Goal: Information Seeking & Learning: Understand process/instructions

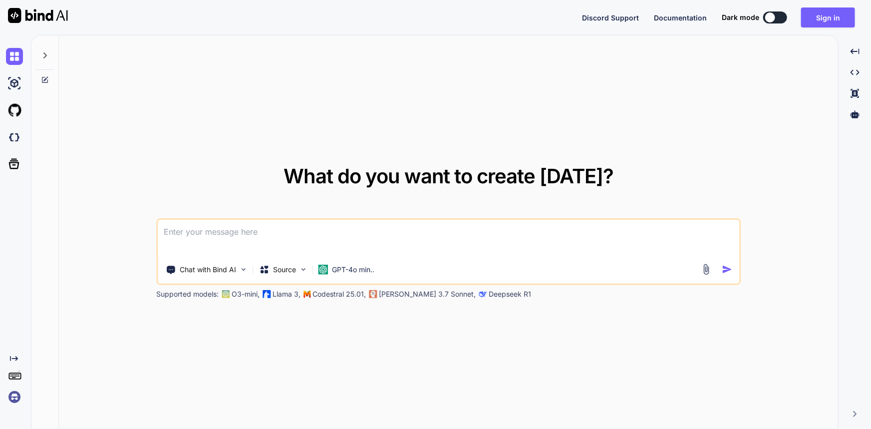
click at [239, 229] on textarea at bounding box center [449, 238] width 582 height 37
click at [833, 16] on button "Sign in" at bounding box center [828, 17] width 54 height 20
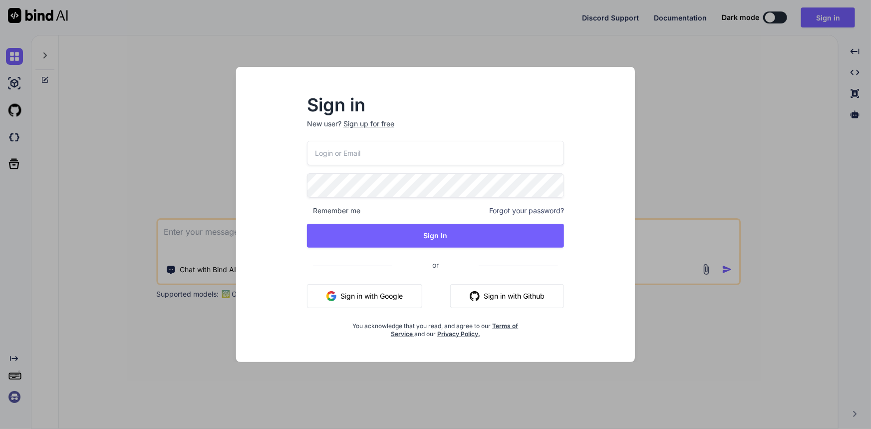
click at [409, 158] on input "email" at bounding box center [436, 153] width 258 height 24
type input "[EMAIL_ADDRESS][DOMAIN_NAME]"
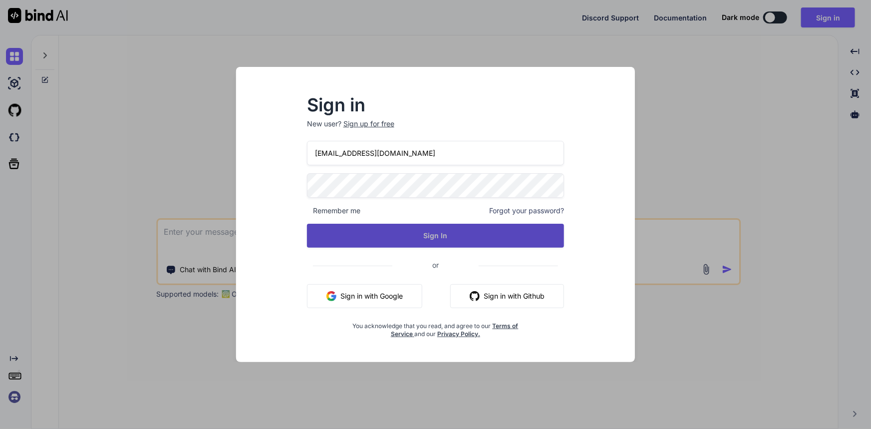
click at [469, 246] on button "Sign In" at bounding box center [436, 236] width 258 height 24
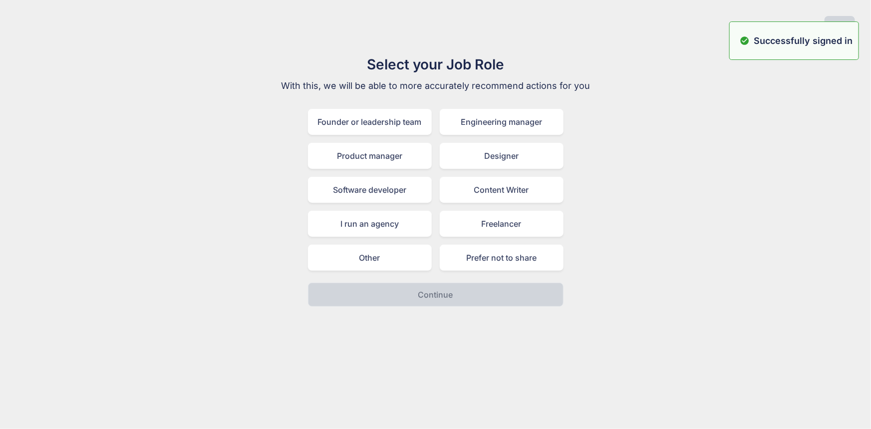
type textarea "x"
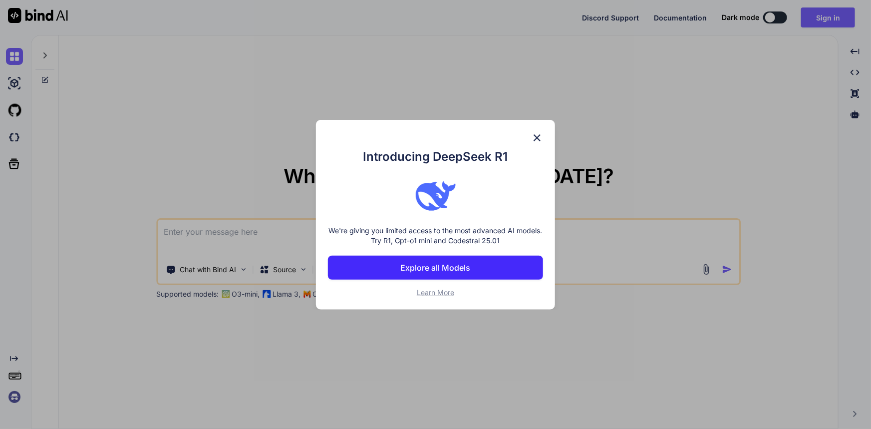
click at [538, 139] on img at bounding box center [537, 138] width 12 height 12
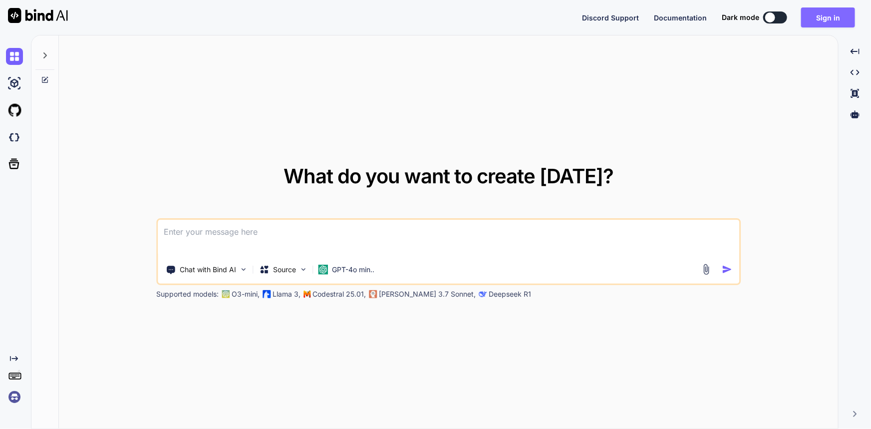
click at [825, 17] on button "Sign in" at bounding box center [828, 17] width 54 height 20
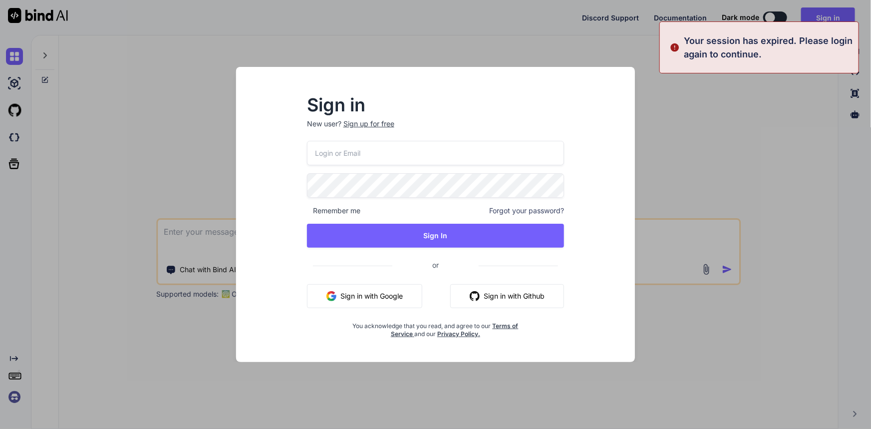
click at [358, 155] on input "email" at bounding box center [436, 153] width 258 height 24
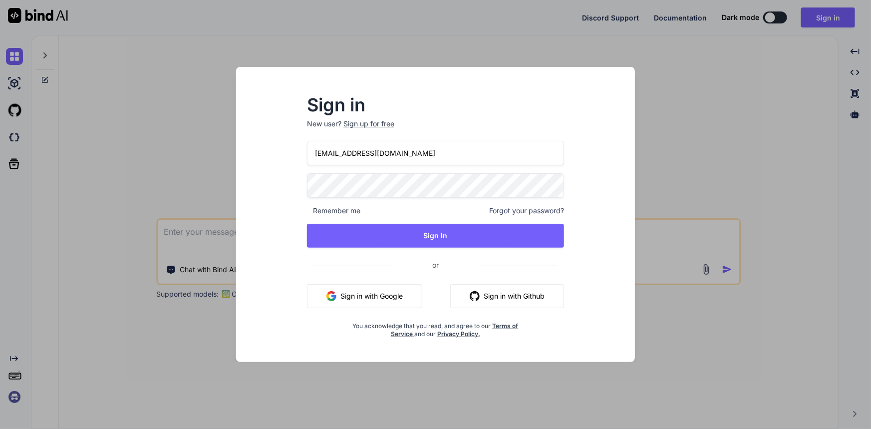
type input "[EMAIL_ADDRESS][DOMAIN_NAME]"
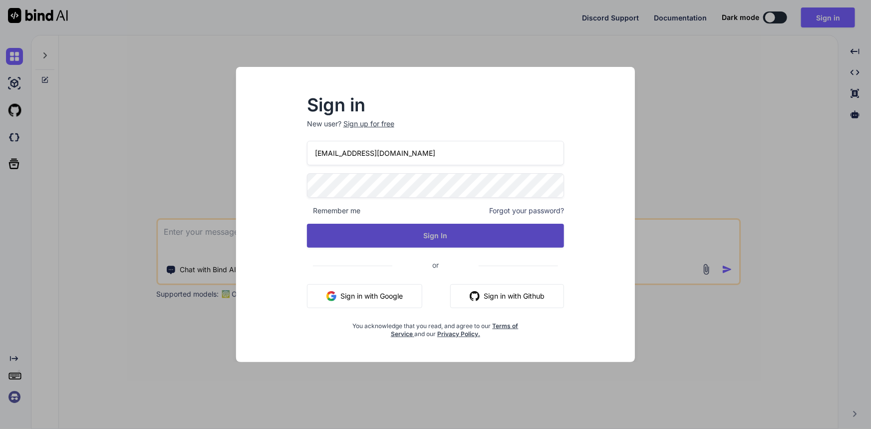
click at [469, 234] on button "Sign In" at bounding box center [436, 236] width 258 height 24
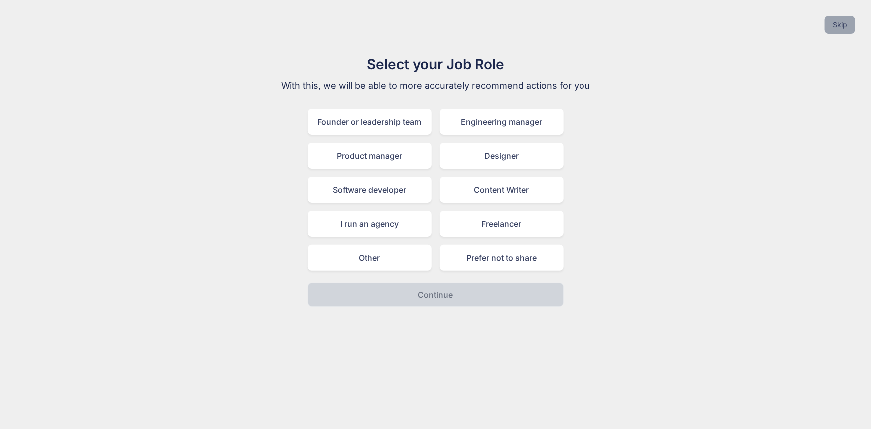
click at [843, 25] on button "Skip" at bounding box center [840, 25] width 30 height 18
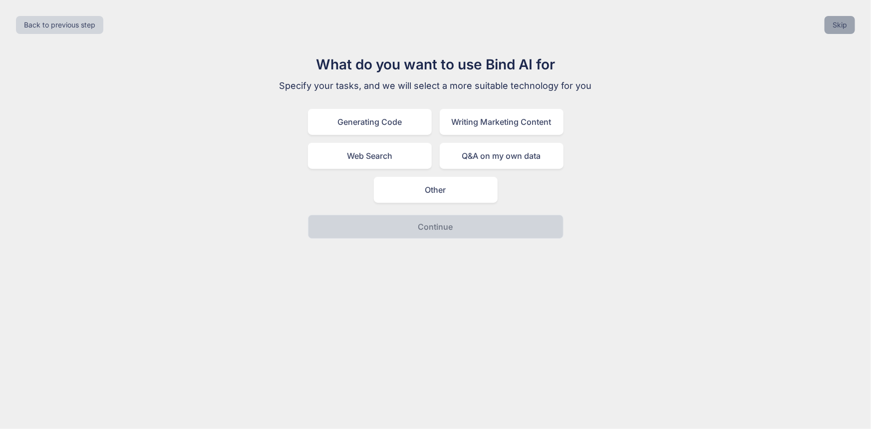
click at [840, 30] on button "Skip" at bounding box center [840, 25] width 30 height 18
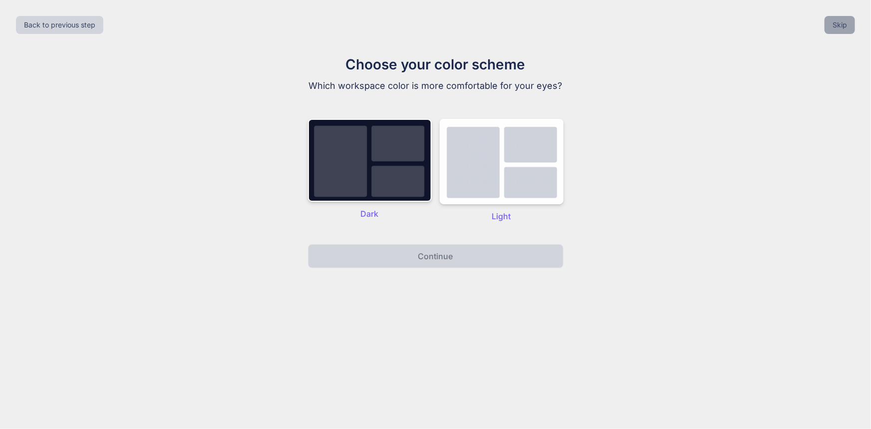
click at [844, 25] on button "Skip" at bounding box center [840, 25] width 30 height 18
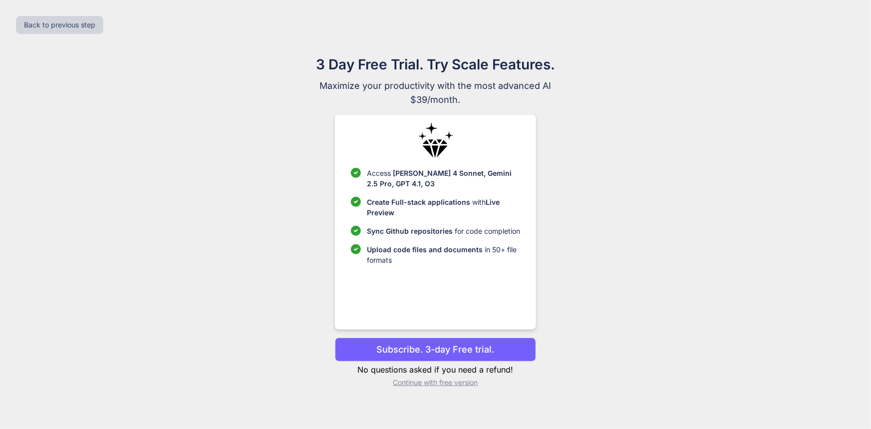
click at [460, 380] on p "Continue with free version" at bounding box center [435, 382] width 201 height 10
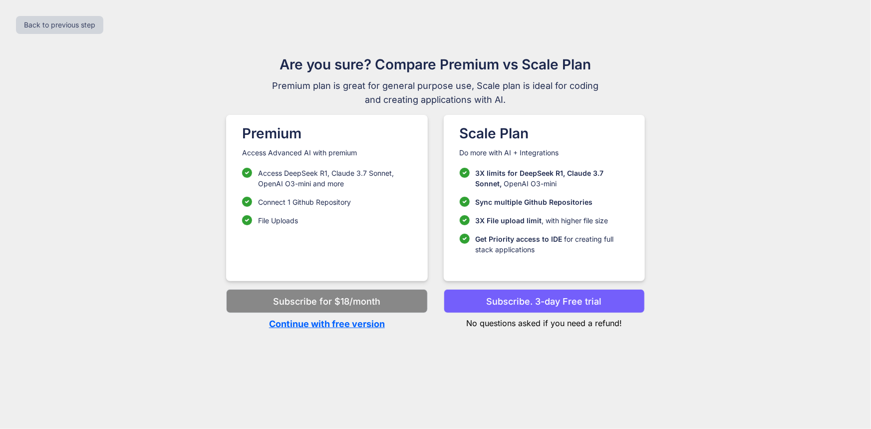
click at [327, 322] on p "Continue with free version" at bounding box center [326, 323] width 201 height 13
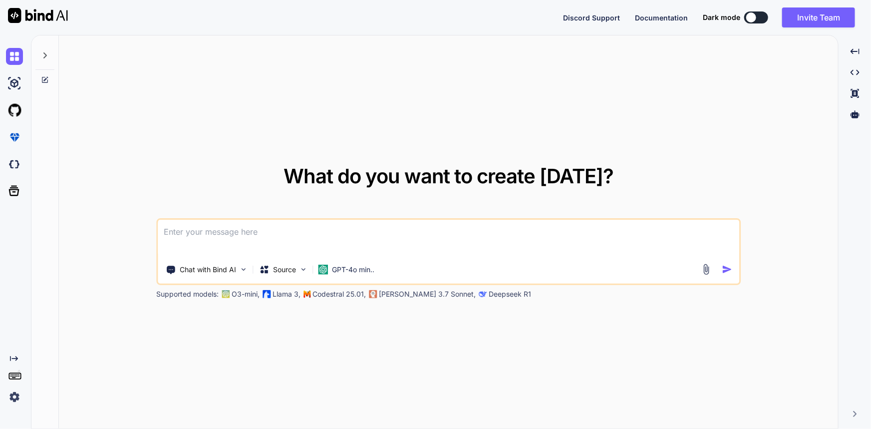
click at [225, 229] on textarea at bounding box center [449, 238] width 582 height 37
type textarea "x"
type textarea "h"
type textarea "x"
type textarea "ho"
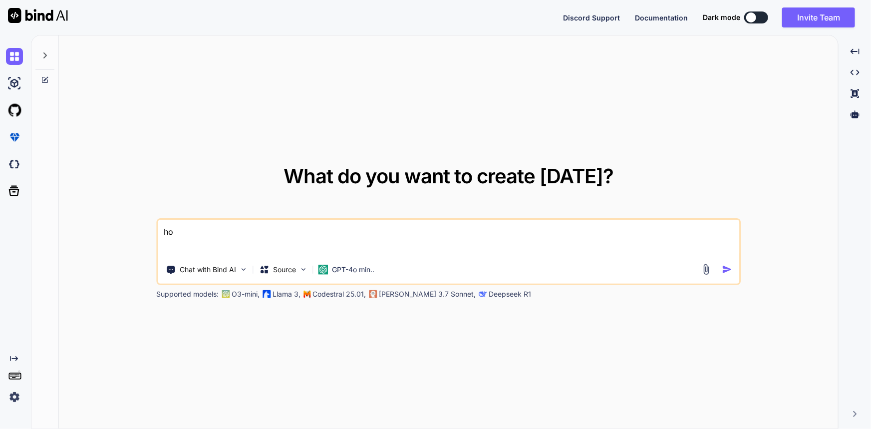
type textarea "x"
type textarea "how"
type textarea "x"
type textarea "how"
type textarea "x"
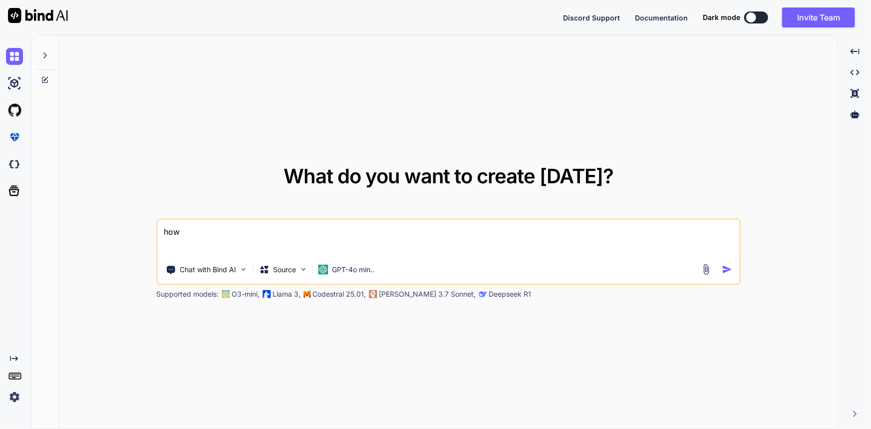
type textarea "how t"
type textarea "x"
type textarea "how to"
type textarea "x"
type textarea "how to"
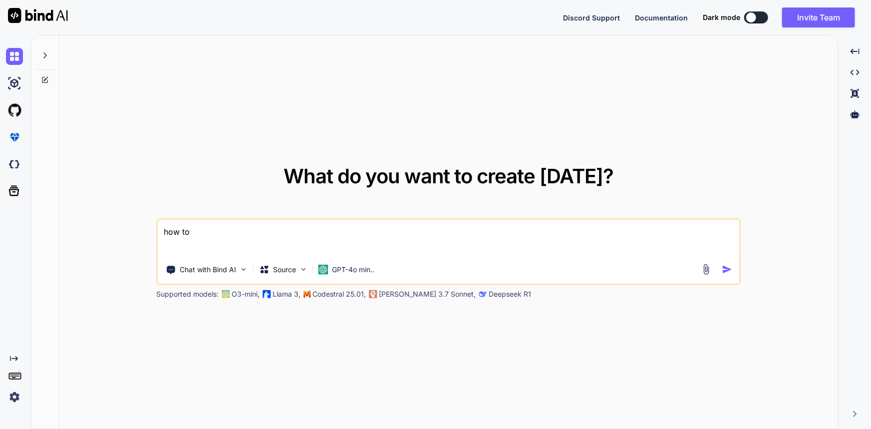
type textarea "x"
type textarea "how to g"
type textarea "x"
type textarea "how to ge"
type textarea "x"
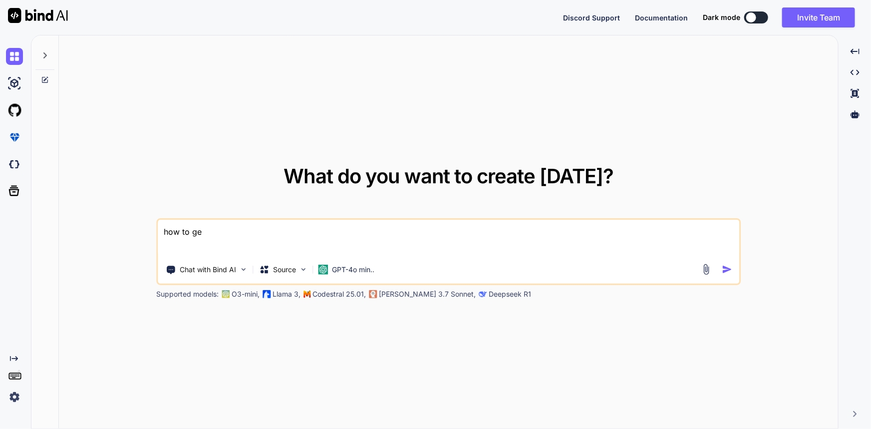
type textarea "how to get"
type textarea "x"
type textarea "how to get"
type textarea "x"
type textarea "how to get t"
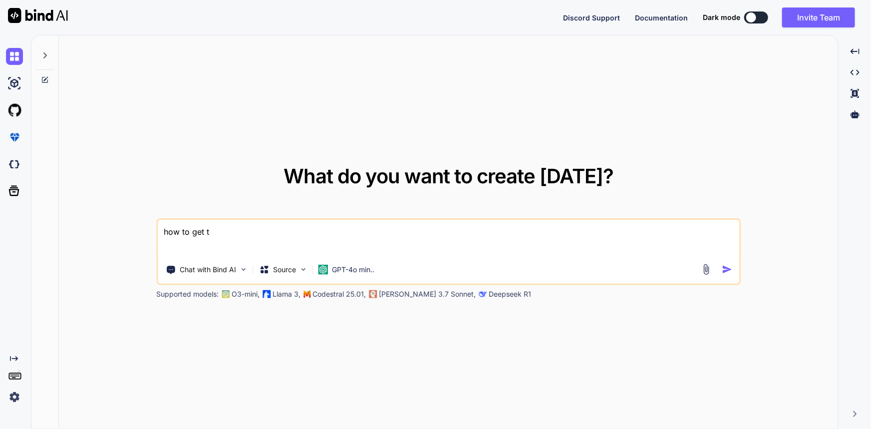
type textarea "x"
type textarea "how to get th"
type textarea "x"
type textarea "how to get the"
type textarea "x"
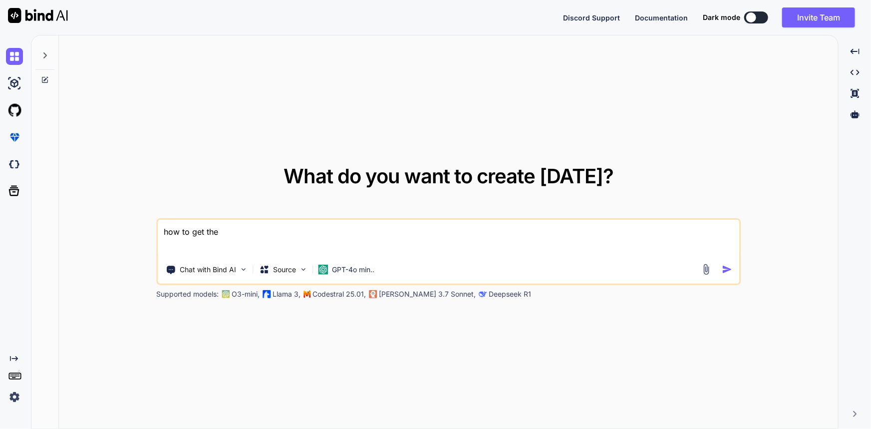
type textarea "how to get the"
type textarea "x"
type textarea "how to get the p"
type textarea "x"
type textarea "how to get the pu"
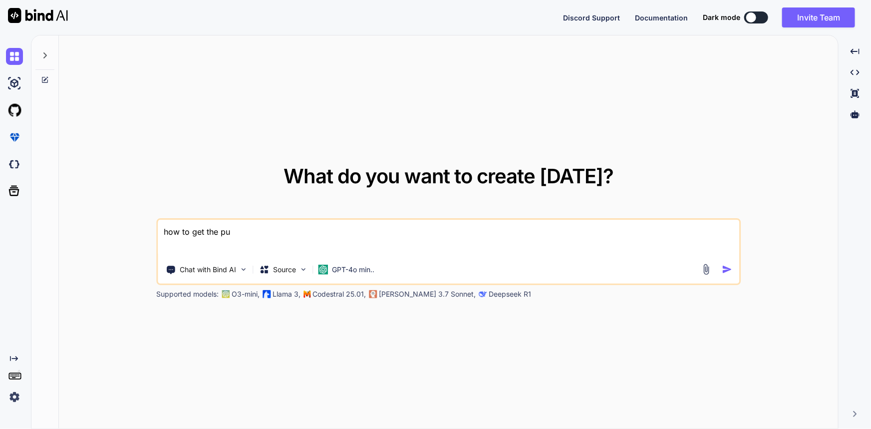
type textarea "x"
type textarea "how to get the pub"
type textarea "x"
type textarea "how to get the publ"
type textarea "x"
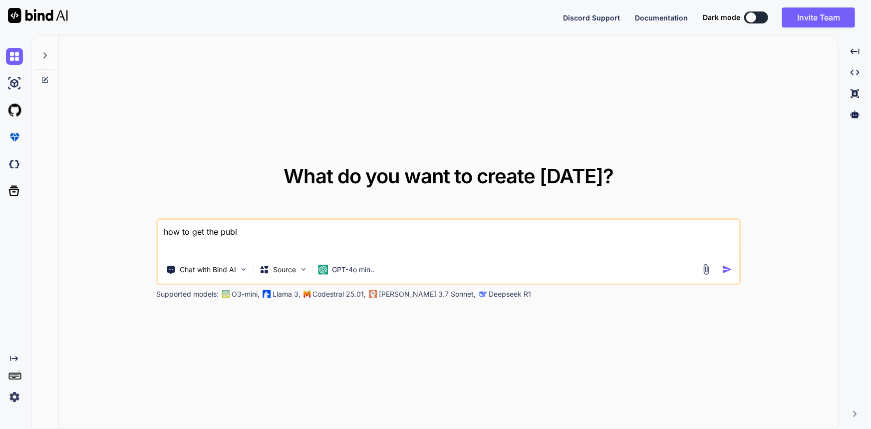
type textarea "how to get the publi"
type textarea "x"
type textarea "how to get the public"
type textarea "x"
type textarea "how to get the public"
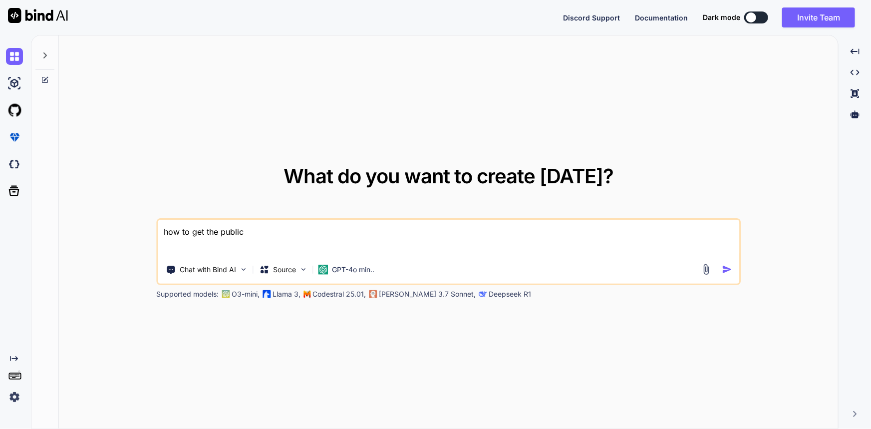
type textarea "x"
type textarea "how to get the public t"
type textarea "x"
type textarea "how to get the public to"
type textarea "x"
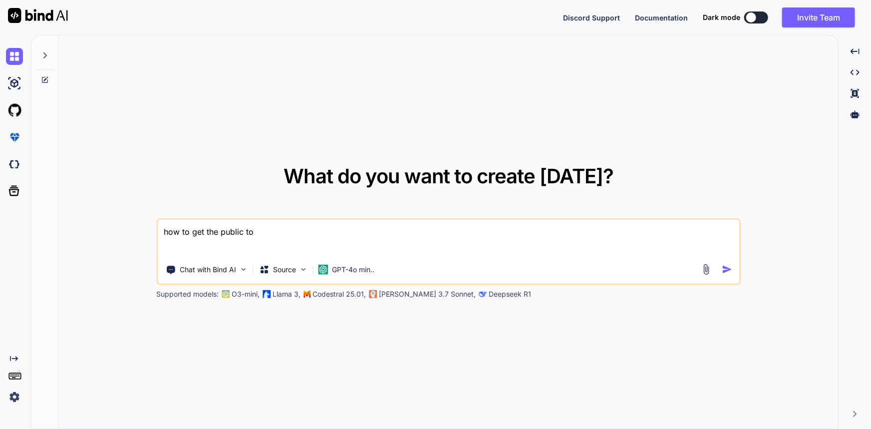
type textarea "how to get the public tok"
type textarea "x"
type textarea "how to get the public toke"
type textarea "x"
type textarea "how to get the public token"
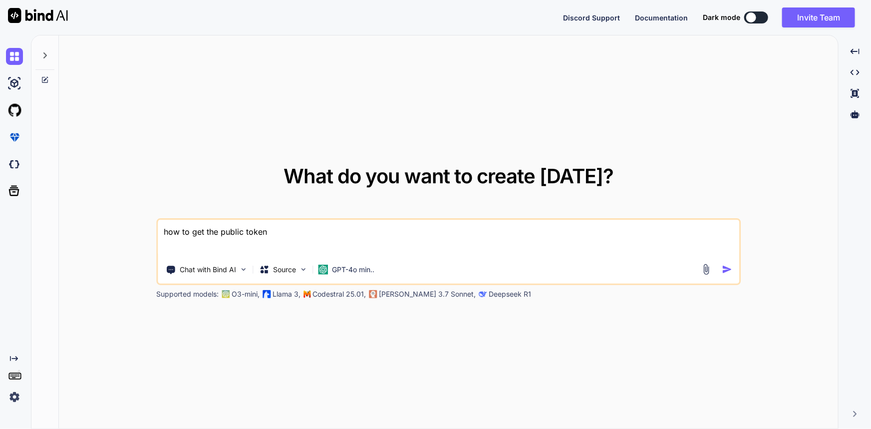
type textarea "x"
type textarea "how to get the public token"
type textarea "x"
type textarea "how to get the public token f"
type textarea "x"
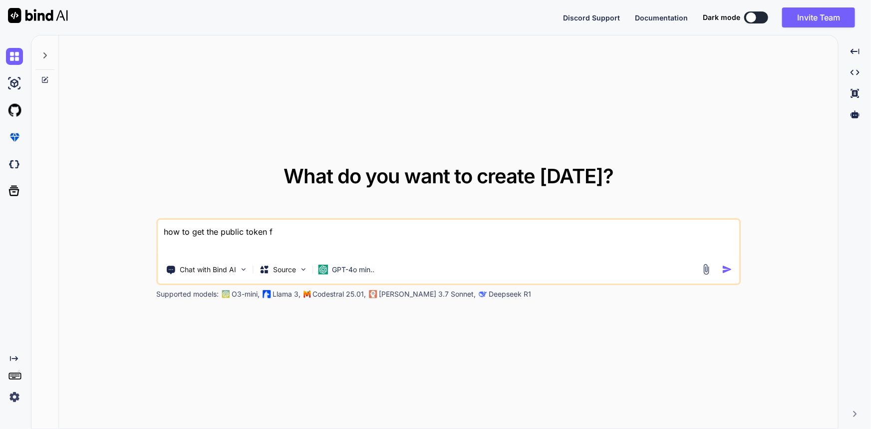
type textarea "how to get the public token fr"
type textarea "x"
type textarea "how to get the public token fro"
type textarea "x"
type textarea "how to get the public token from"
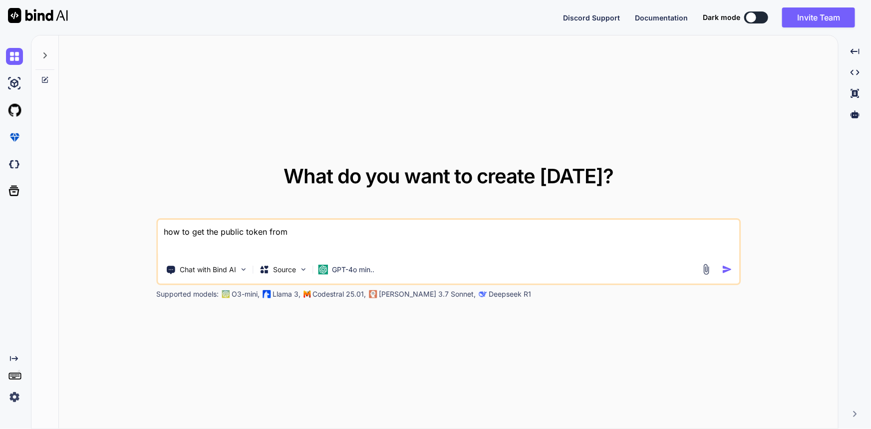
type textarea "x"
type textarea "how to get the public token from"
type textarea "x"
type textarea "how to get the public token from p"
type textarea "x"
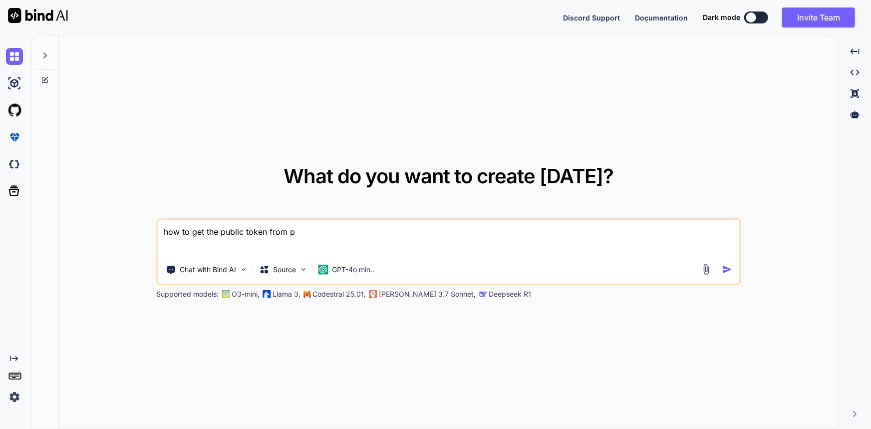
type textarea "how to get the public token from pl"
type textarea "x"
type textarea "how to get the public token from pla"
type textarea "x"
type textarea "how to get the public token from plai"
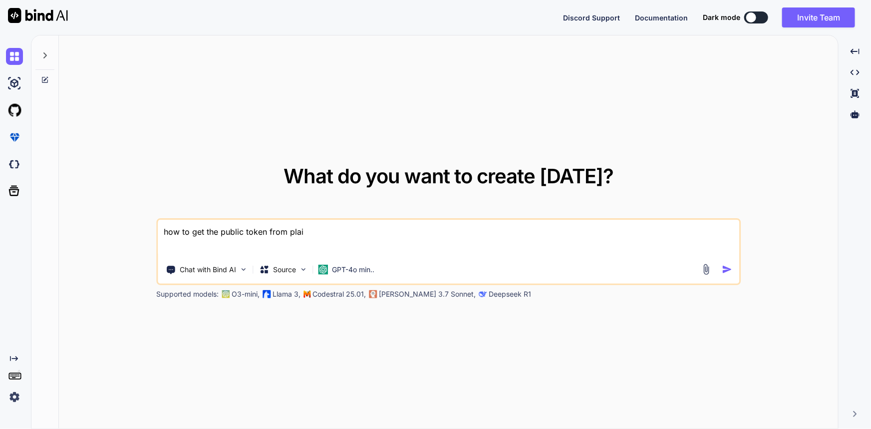
type textarea "x"
type textarea "how to get the public token from plaid"
type textarea "x"
type textarea "how to get the public token from plaid"
type textarea "x"
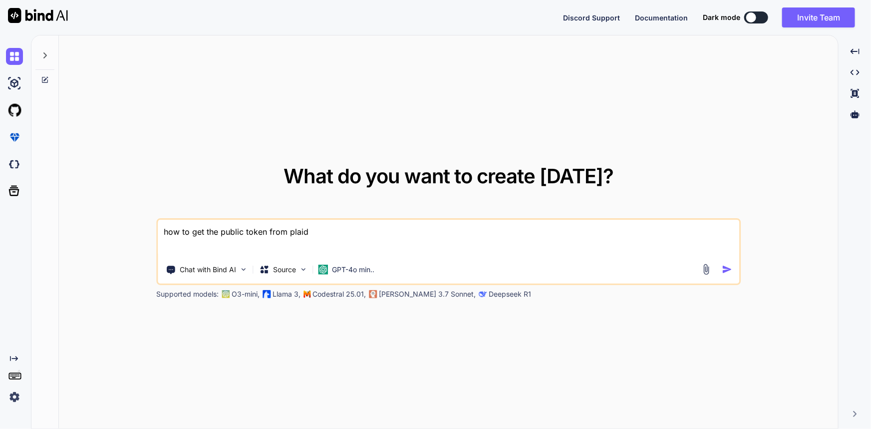
type textarea "how to get the public token from plaid u"
type textarea "x"
type textarea "how to get the public token from plaid us"
type textarea "x"
type textarea "how to get the public token from plaid usi"
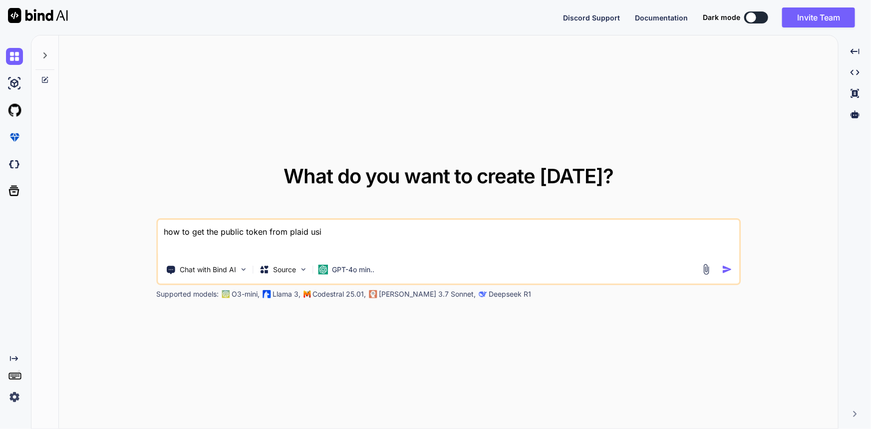
type textarea "x"
type textarea "how to get the public token from plaid usin"
type textarea "x"
type textarea "how to get the public token from plaid using"
type textarea "x"
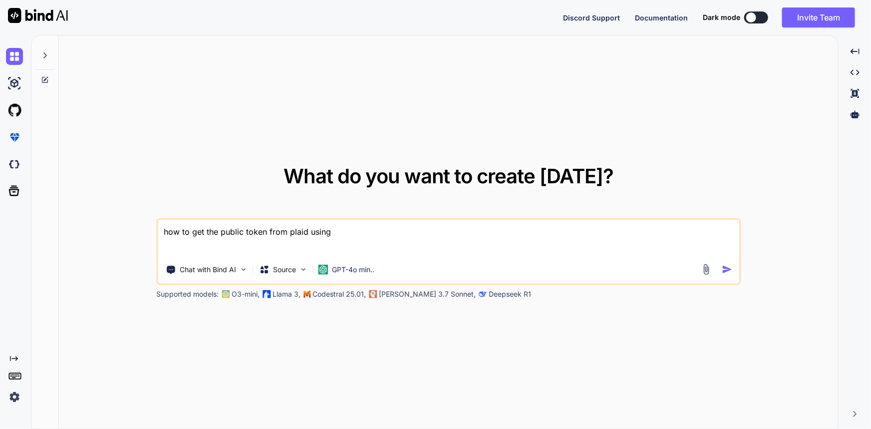
type textarea "how to get the public token from plaid usin"
type textarea "x"
type textarea "how to get the public token from plaid using"
type textarea "x"
type textarea "how to get the public token from plaid using"
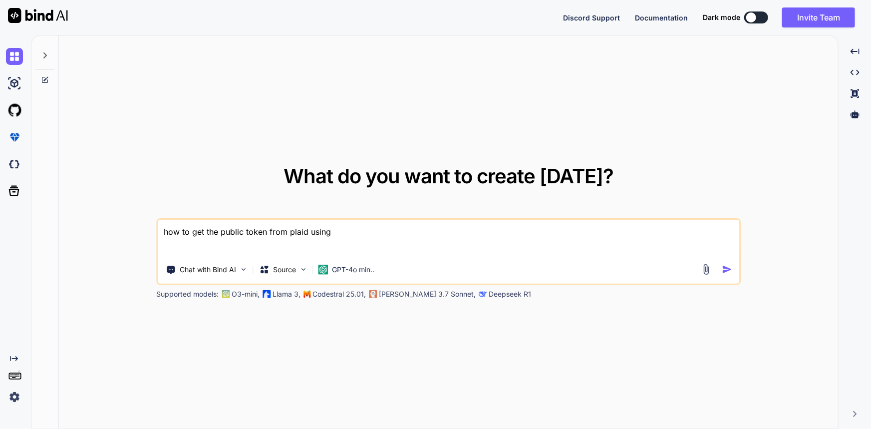
type textarea "x"
type textarea "how to get the public token from plaid using c"
type textarea "x"
type textarea "how to get the public token from plaid using ca"
type textarea "x"
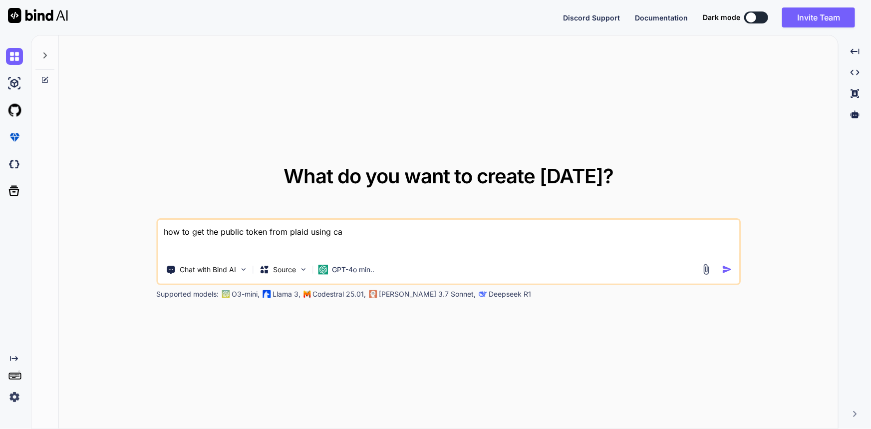
type textarea "how to get the public token from plaid using cal"
type textarea "x"
type textarea "how to get the public token from plaid using call"
type textarea "x"
type textarea "how to get the public token from plaid using call"
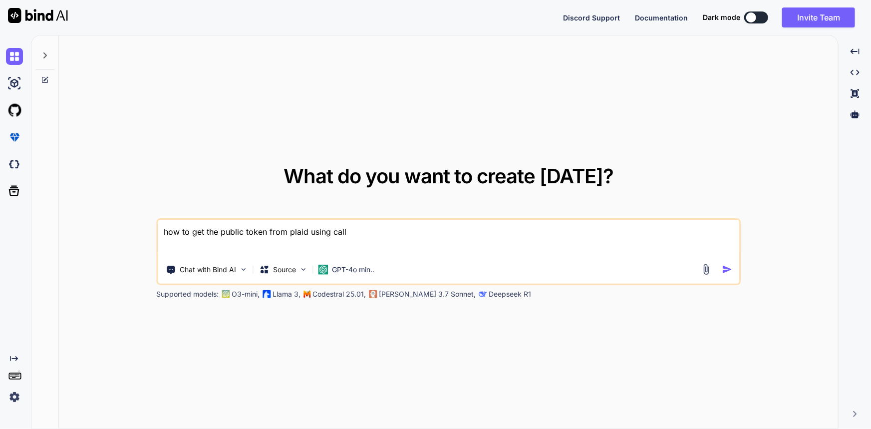
type textarea "x"
type textarea "how to get the public token from plaid using call"
type textarea "x"
type textarea "how to get the public token from plaid using callb"
type textarea "x"
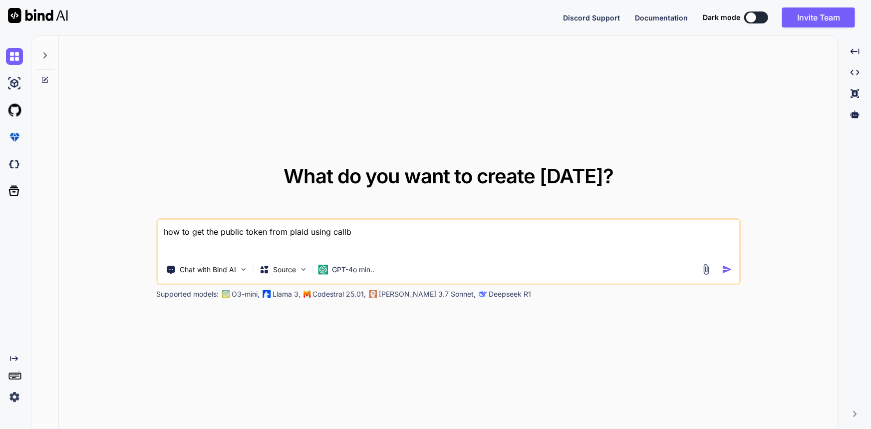
type textarea "how to get the public token from plaid using callba"
type textarea "x"
type textarea "how to get the public token from plaid using callbac"
type textarea "x"
type textarea "how to get the public token from plaid using callback"
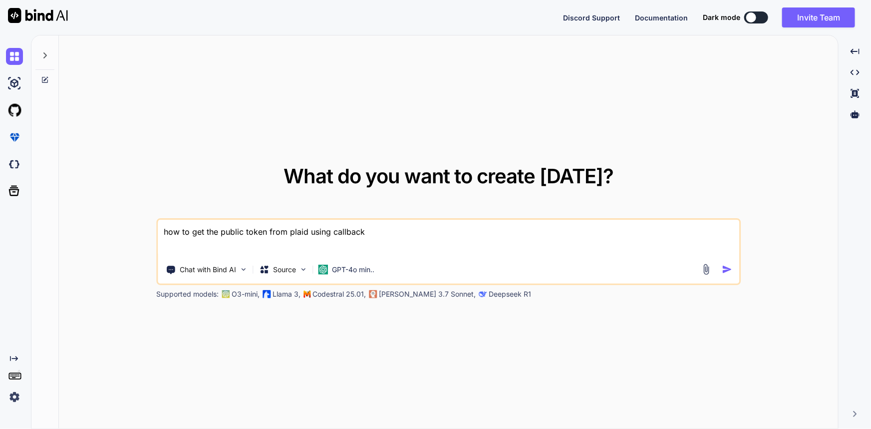
type textarea "x"
type textarea "how to get the public token from plaid using callback"
type textarea "x"
type textarea "how to get the public token from plaid using callback i"
type textarea "x"
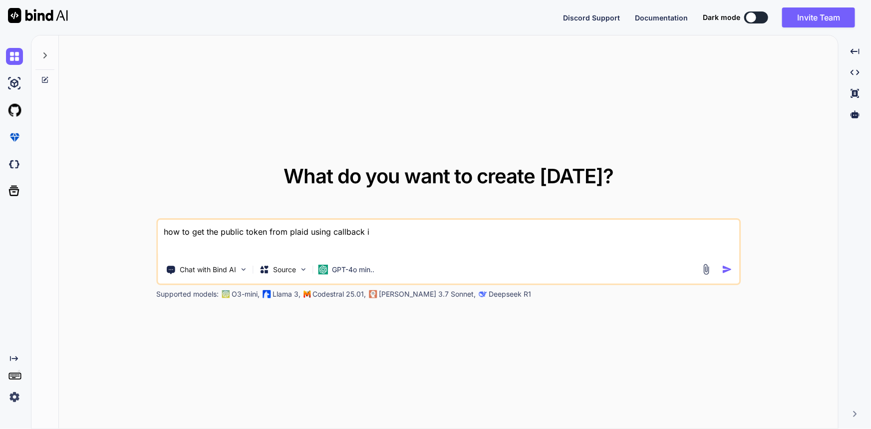
type textarea "how to get the public token from plaid using callback in"
type textarea "x"
type textarea "how to get the public token from plaid using callback in"
type textarea "x"
type textarea "how to get the public token from plaid using callback in c"
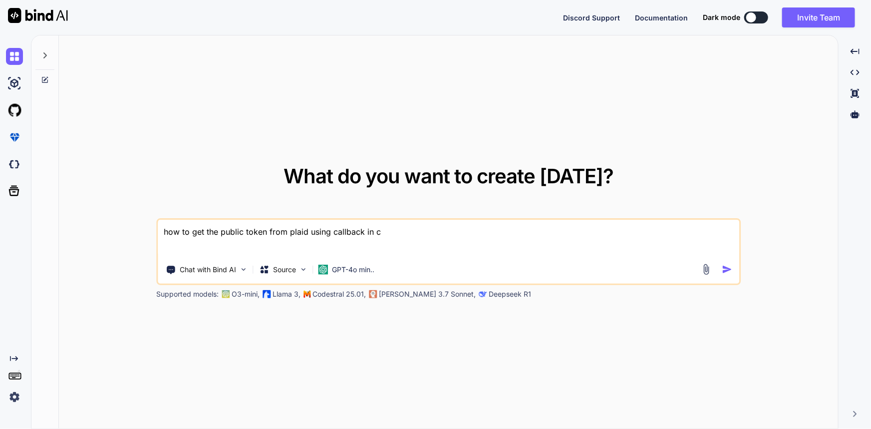
type textarea "x"
type textarea "how to get the public token from plaid using callback in c#"
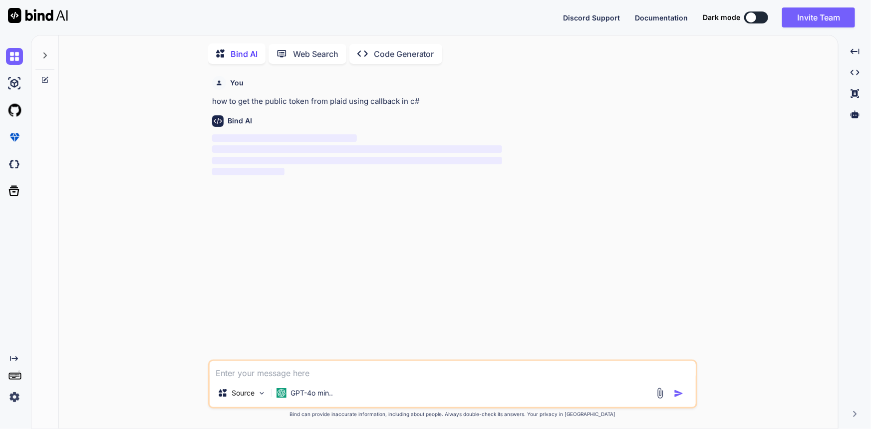
scroll to position [3, 0]
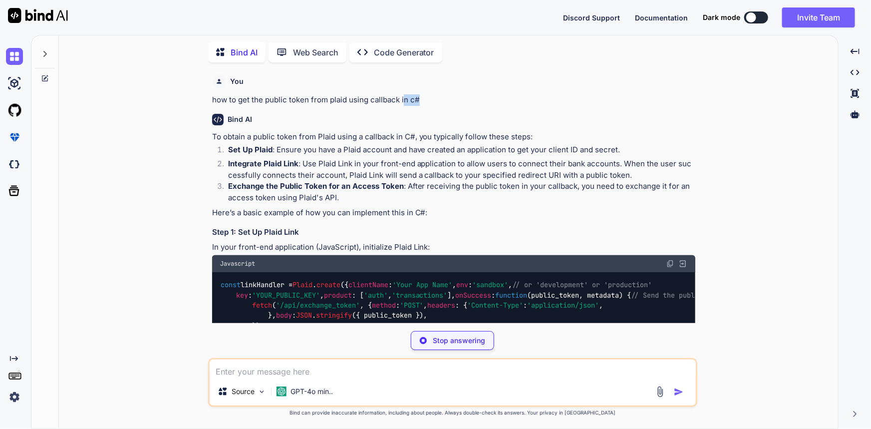
drag, startPoint x: 421, startPoint y: 100, endPoint x: 402, endPoint y: 102, distance: 19.6
click at [402, 102] on p "how to get the public token from plaid using callback in c#" at bounding box center [453, 99] width 483 height 11
click at [459, 109] on div "Bind AI To obtain a public token from Plaid using a callback in C#, you typical…" at bounding box center [453, 417] width 483 height 622
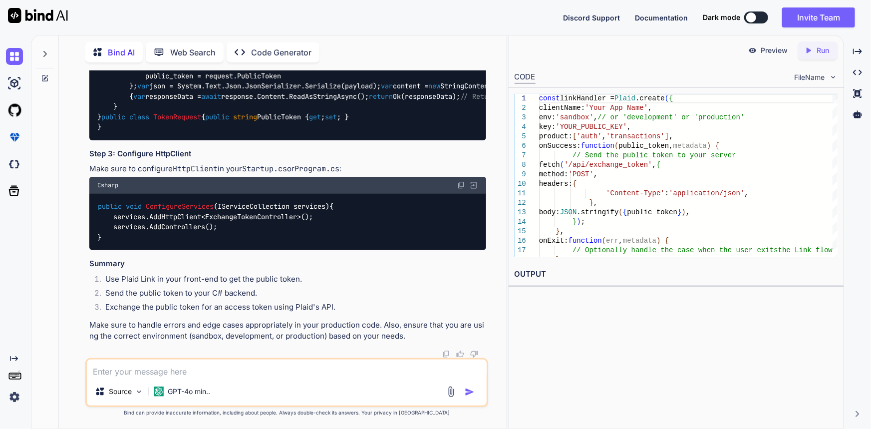
scroll to position [945, 0]
drag, startPoint x: 106, startPoint y: 279, endPoint x: 292, endPoint y: 279, distance: 185.2
click at [292, 279] on li "Use Plaid Link in your front-end to get the public token." at bounding box center [291, 281] width 389 height 14
click at [190, 370] on textarea at bounding box center [287, 368] width 400 height 18
type textarea "x"
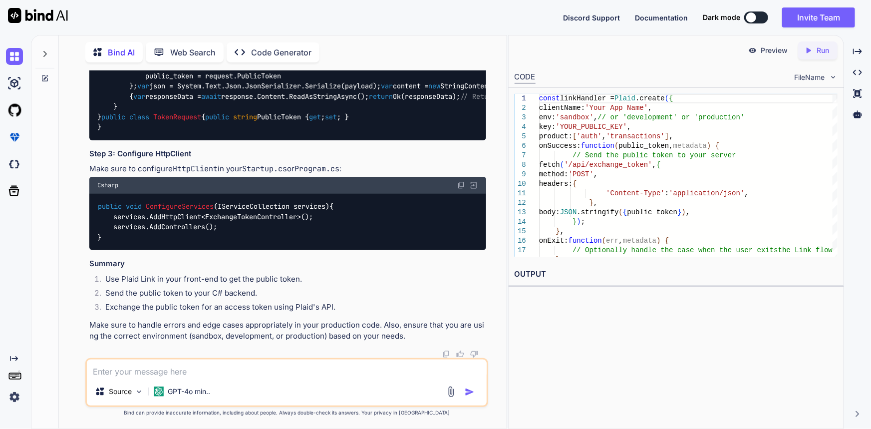
type textarea "w"
type textarea "x"
type textarea "we"
type textarea "x"
type textarea "we"
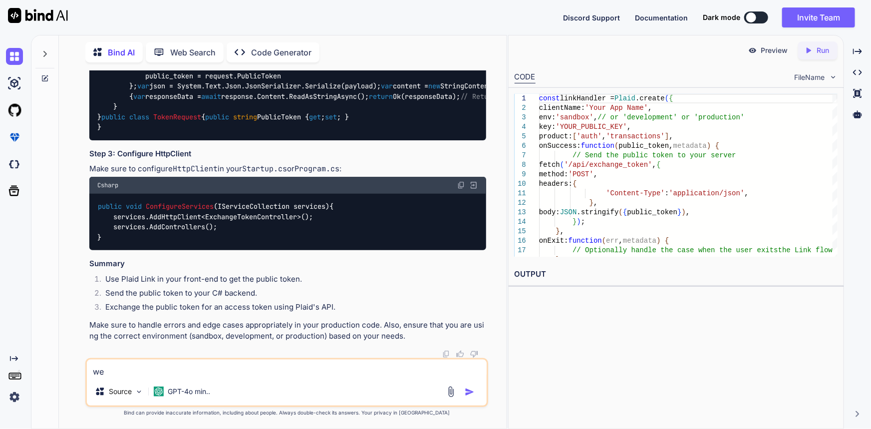
type textarea "x"
type textarea "we ha"
type textarea "x"
type textarea "we hav"
type textarea "x"
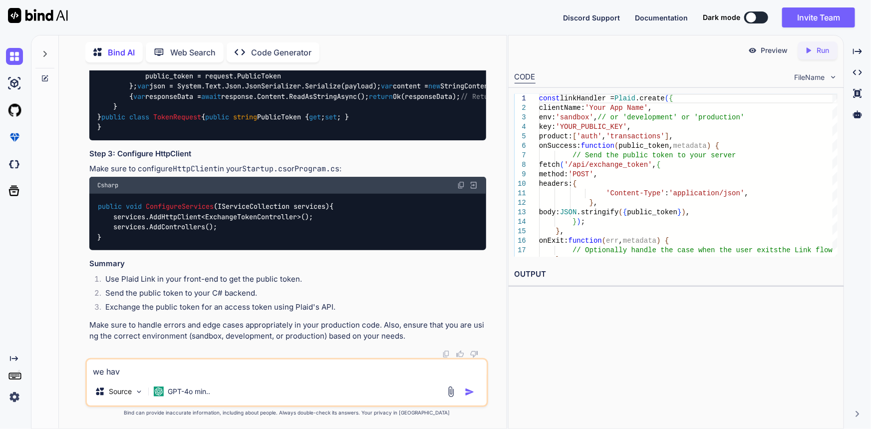
type textarea "we have"
type textarea "x"
type textarea "we have"
type textarea "x"
type textarea "we have c"
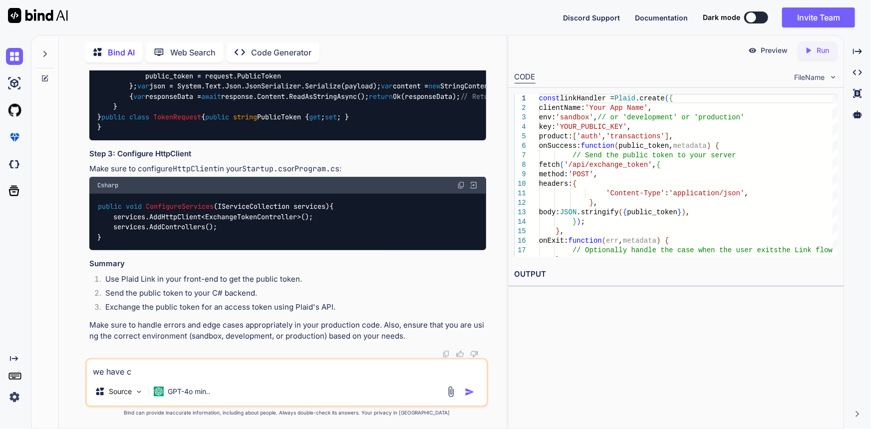
type textarea "x"
type textarea "we have cr"
type textarea "x"
type textarea "we have cre"
type textarea "x"
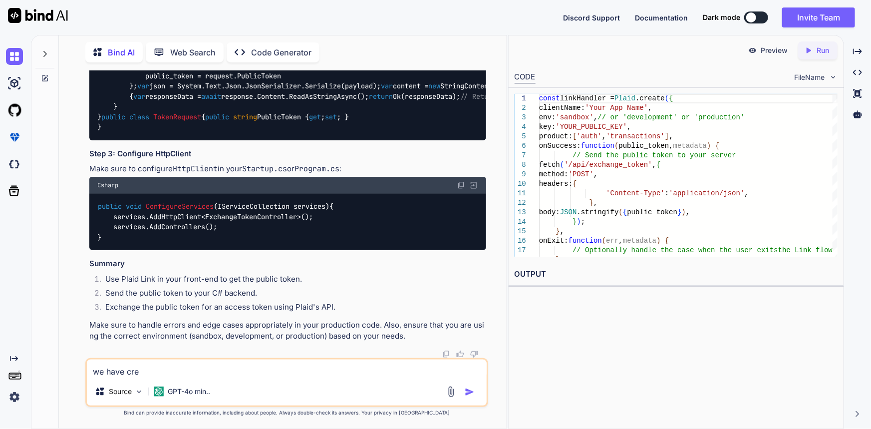
type textarea "we have crea"
type textarea "x"
type textarea "we have creat"
type textarea "x"
type textarea "we have create"
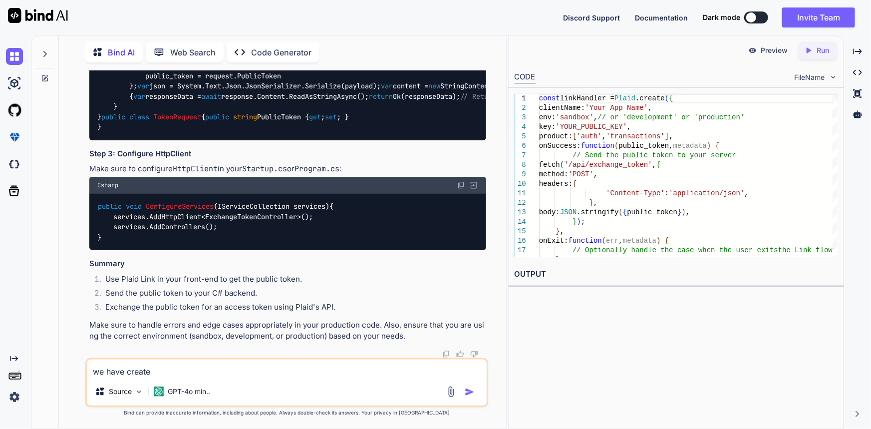
type textarea "x"
type textarea "we have created"
type textarea "x"
type textarea "we have created t"
type textarea "x"
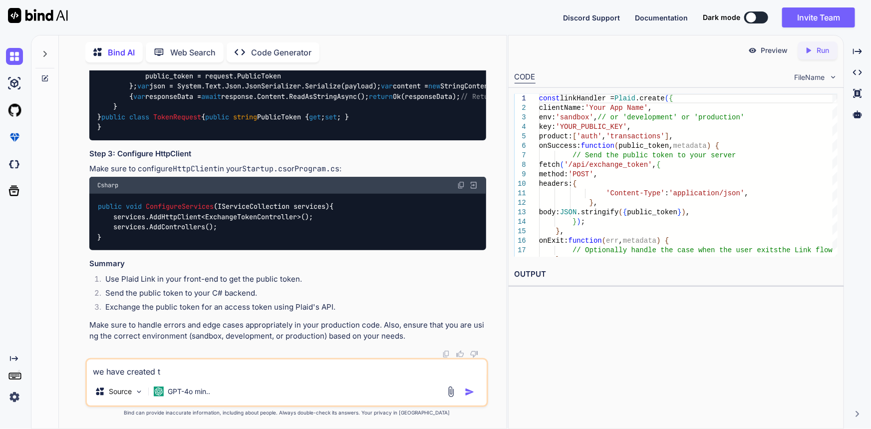
type textarea "we have created th"
type textarea "x"
type textarea "we have created the"
type textarea "x"
type textarea "we have created the"
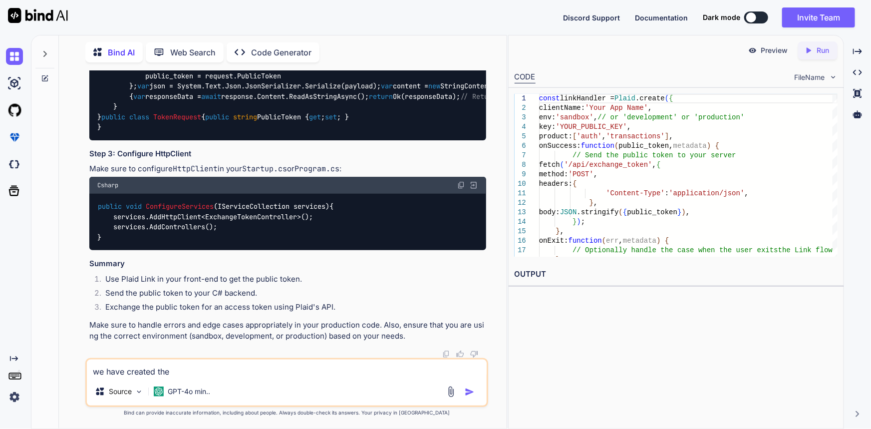
type textarea "x"
type textarea "we have created the p"
type textarea "x"
type textarea "we have created the pl"
type textarea "x"
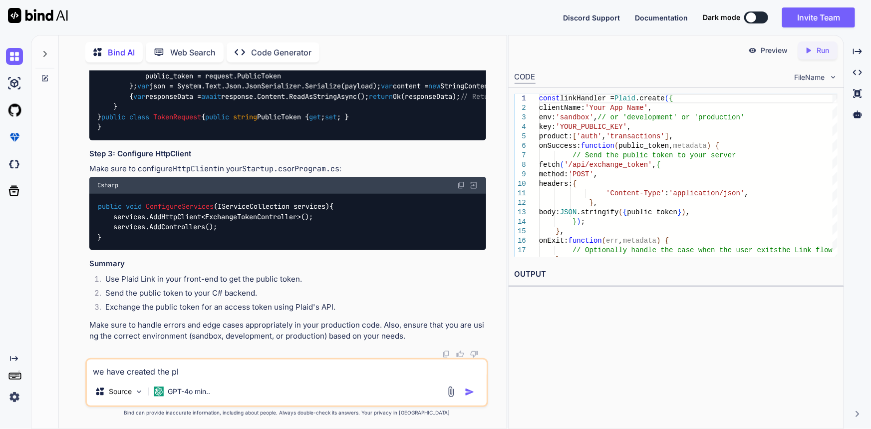
type textarea "we have created the pla"
type textarea "x"
type textarea "we have created the plai"
type textarea "x"
type textarea "we have created the plaid"
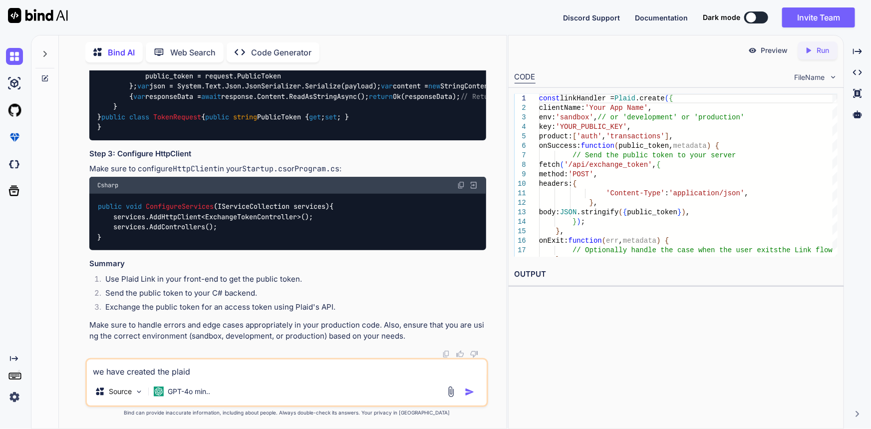
type textarea "x"
type textarea "we have created the plaid"
type textarea "x"
type textarea "we have created the plaid l"
type textarea "x"
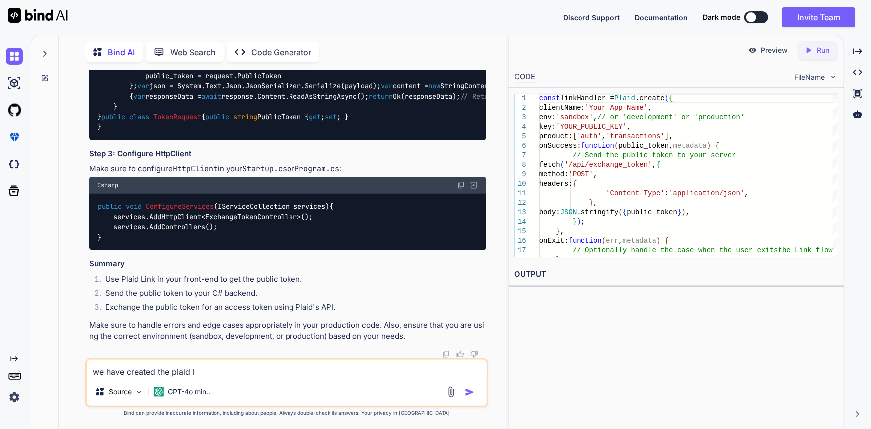
type textarea "we have created the plaid li"
type textarea "x"
type textarea "we have created the plaid lin"
type textarea "x"
type textarea "we have created the plaid link"
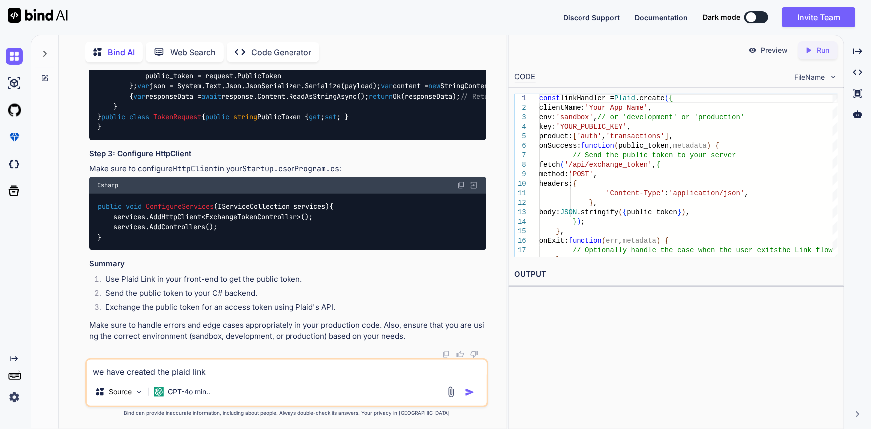
type textarea "x"
type textarea "we have created the plaid link"
type textarea "x"
type textarea "we have created the plaid link a"
type textarea "x"
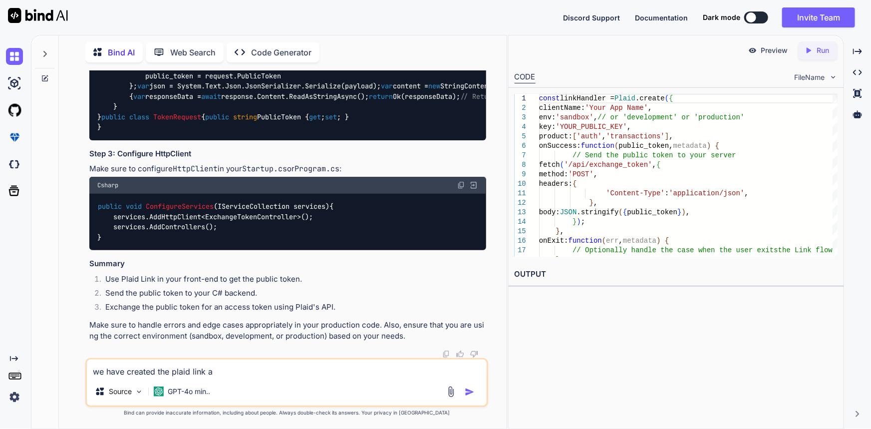
type textarea "we have created the plaid link an"
type textarea "x"
type textarea "we have created the plaid link and"
type textarea "x"
type textarea "we have created the plaid link and"
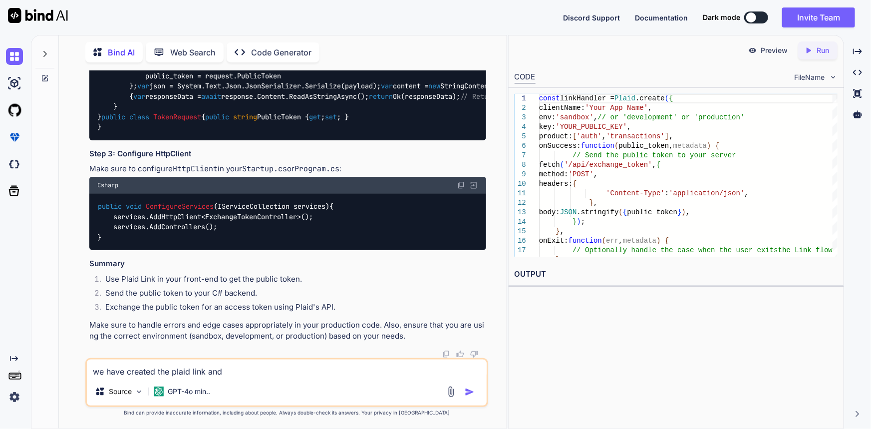
type textarea "x"
type textarea "we have created the plaid link and n"
type textarea "x"
type textarea "we have created the plaid link and no"
type textarea "x"
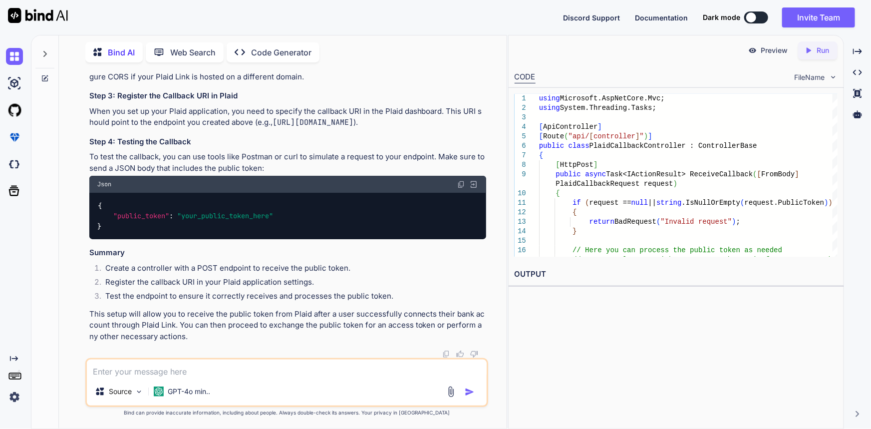
scroll to position [1359, 0]
drag, startPoint x: 305, startPoint y: 214, endPoint x: 359, endPoint y: 211, distance: 54.5
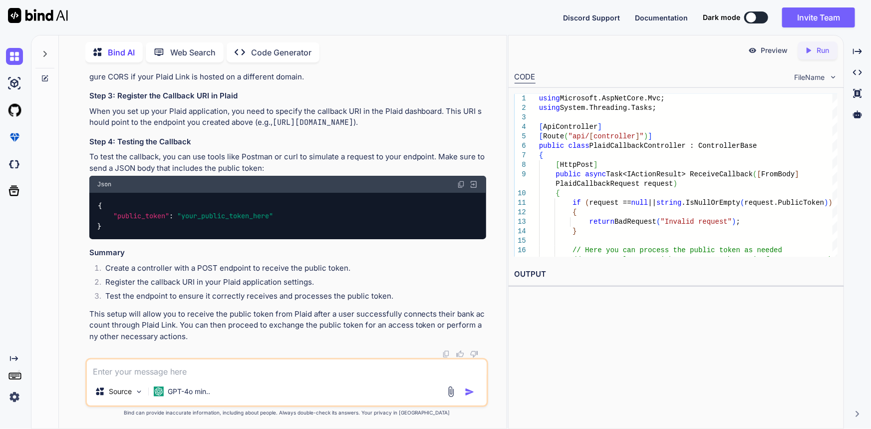
click at [353, 127] on code "[URL][DOMAIN_NAME]" at bounding box center [313, 122] width 81 height 10
click at [358, 221] on div "To handle the callback from Plaid Link and retrieve the public token in your C#…" at bounding box center [287, 56] width 397 height 573
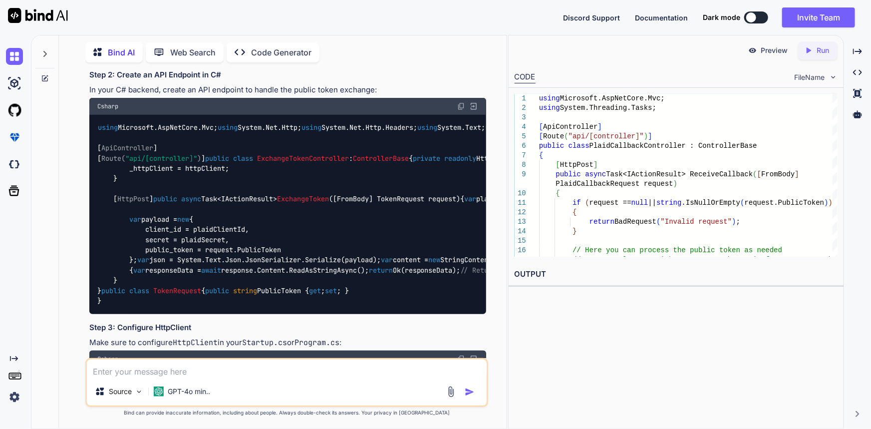
scroll to position [544, 0]
